Goal: Answer question/provide support

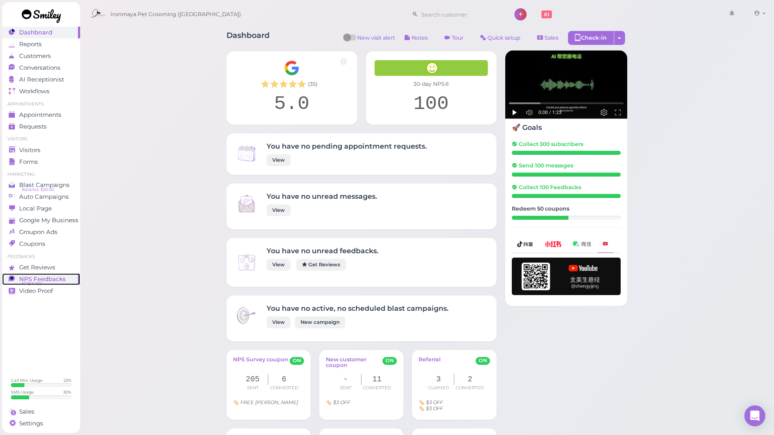
click at [37, 279] on span "NPS Feedbacks" at bounding box center [42, 278] width 47 height 7
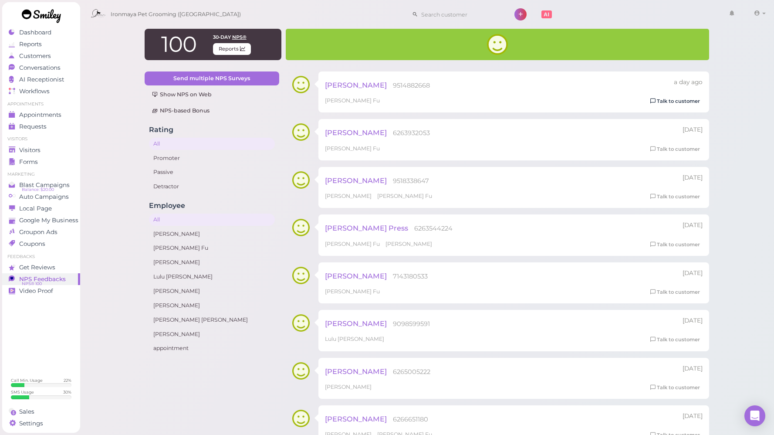
click at [670, 104] on link "Talk to customer" at bounding box center [675, 101] width 55 height 9
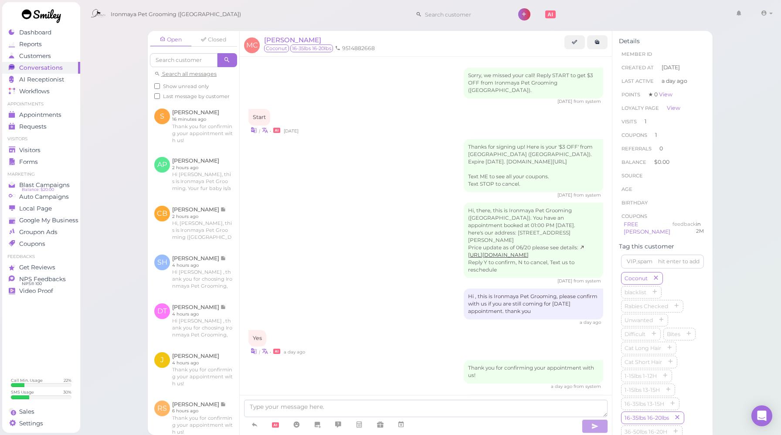
scroll to position [659, 0]
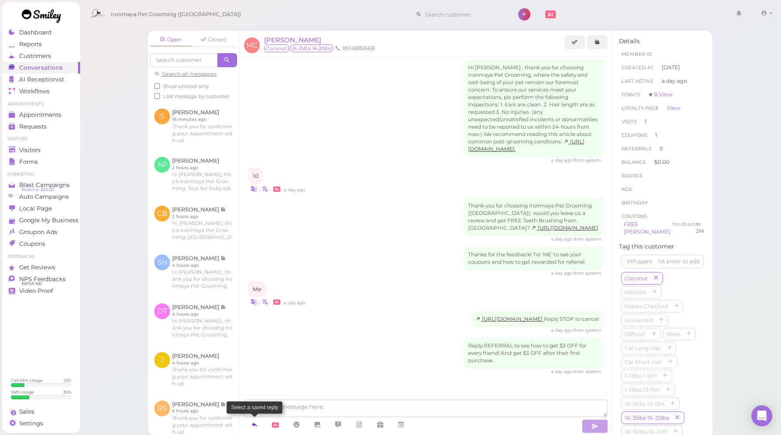
click at [253, 423] on icon at bounding box center [254, 424] width 7 height 9
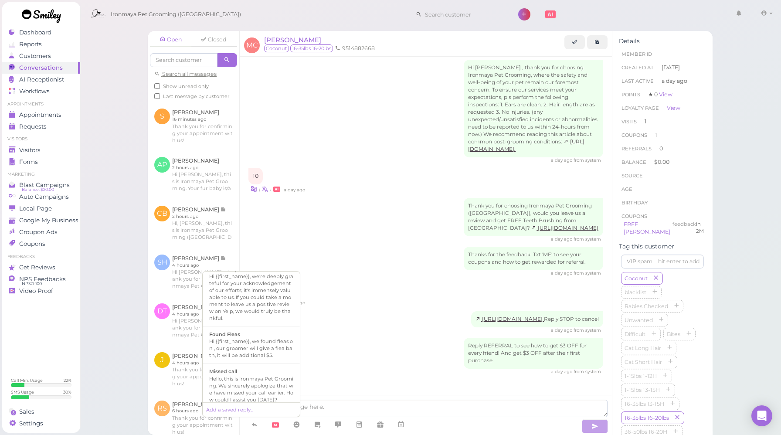
scroll to position [129, 0]
click at [254, 321] on div "Hi {{first_name}}, we're deeply grateful for your acknowledgement of our effort…" at bounding box center [251, 296] width 84 height 49
type textarea "Hi {{first_name}}, we're deeply grateful for your acknowledgement of our effort…"
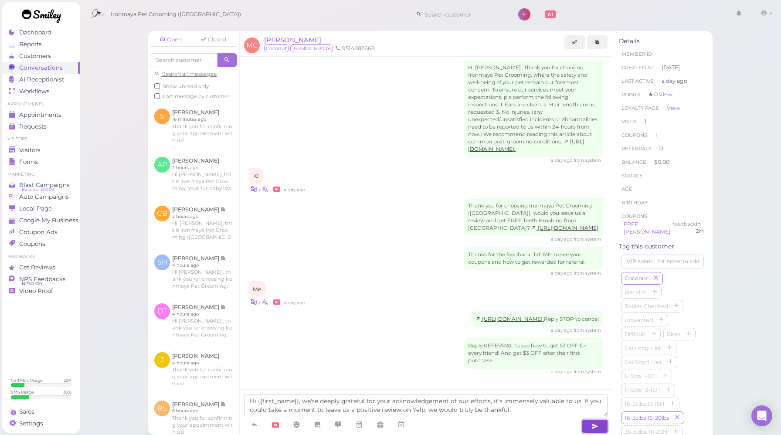
click at [595, 427] on icon "button" at bounding box center [594, 426] width 7 height 9
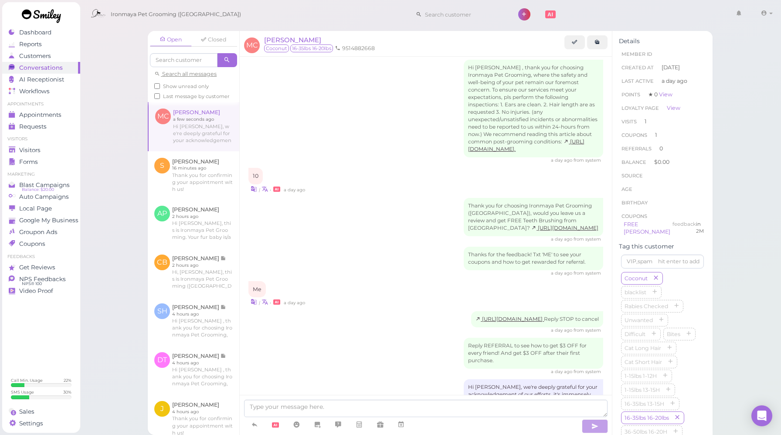
scroll to position [709, 0]
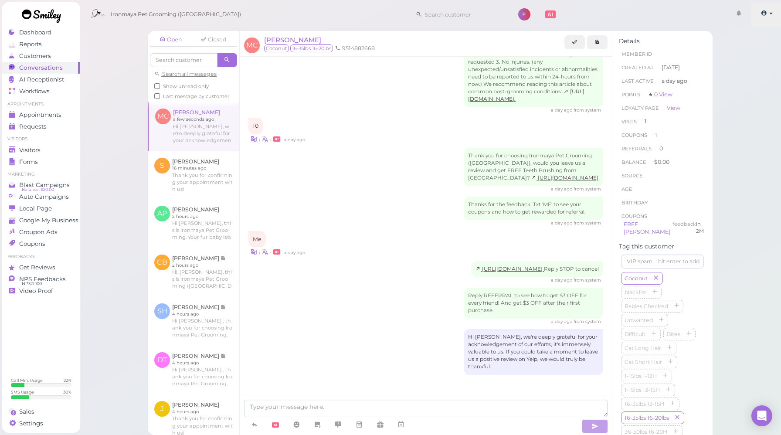
click at [770, 15] on link at bounding box center [766, 14] width 31 height 24
click at [728, 70] on link "Logout" at bounding box center [751, 66] width 61 height 10
